Goal: Information Seeking & Learning: Learn about a topic

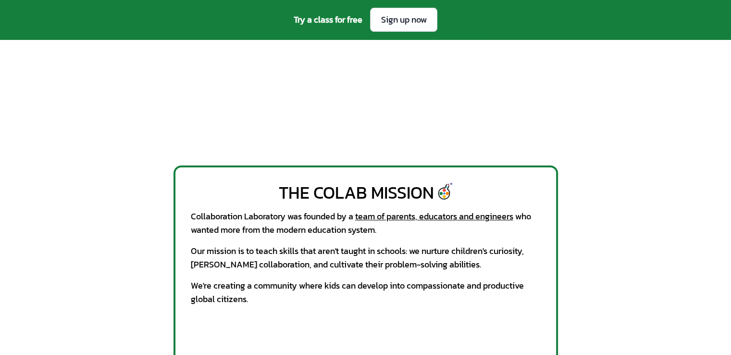
scroll to position [337, 0]
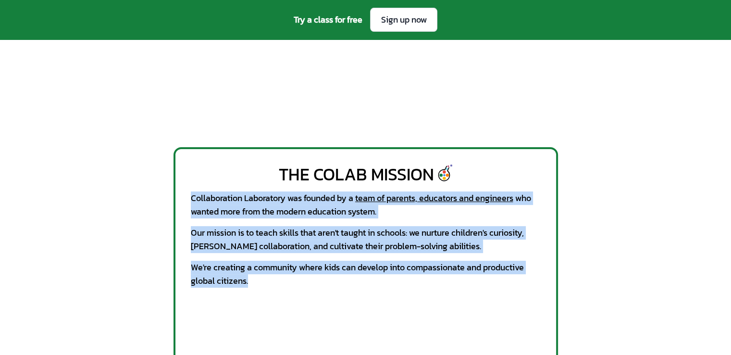
drag, startPoint x: 254, startPoint y: 282, endPoint x: 183, endPoint y: 197, distance: 110.6
click at [183, 197] on div "The CoLab Mission Collaboration Laboratory was founded by a team of parents, ed…" at bounding box center [366, 254] width 385 height 215
copy div "Collaboration Laboratory was founded by a team of parents, educators and engine…"
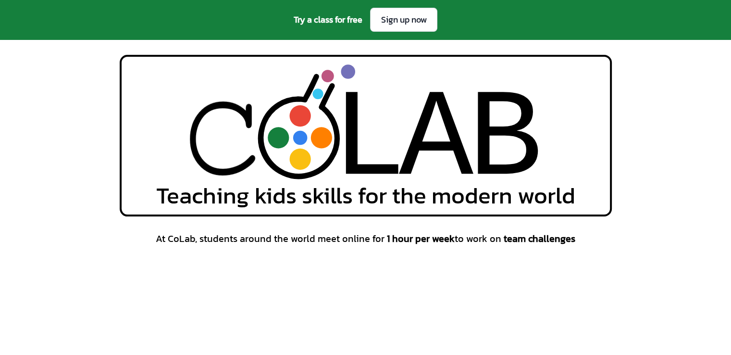
click at [692, 135] on div "L L A A B B Teaching kids skills for the modern world" at bounding box center [365, 136] width 731 height 162
